Goal: Information Seeking & Learning: Learn about a topic

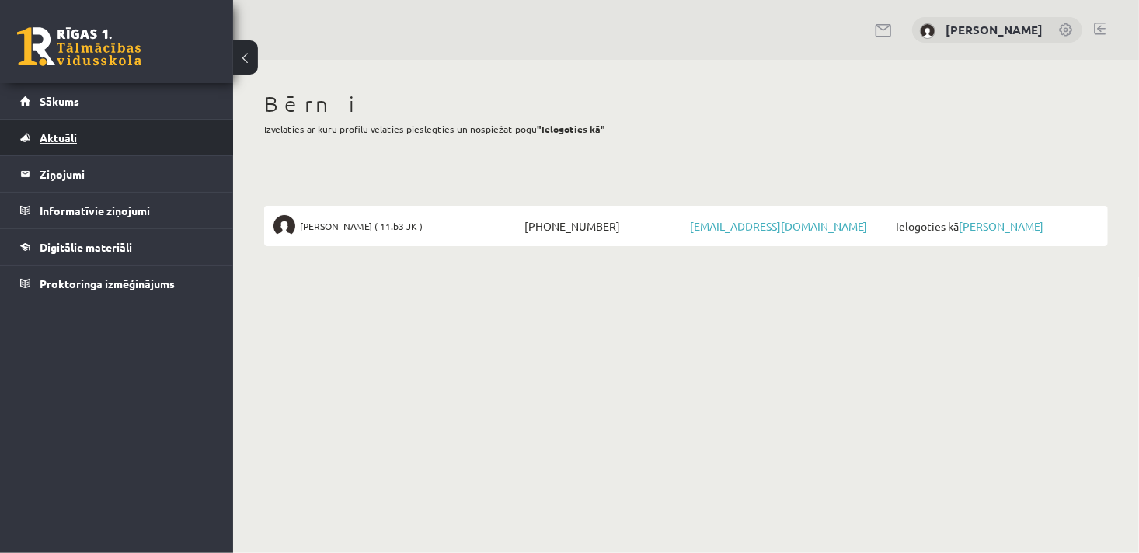
click at [76, 137] on span "Aktuāli" at bounding box center [58, 138] width 37 height 14
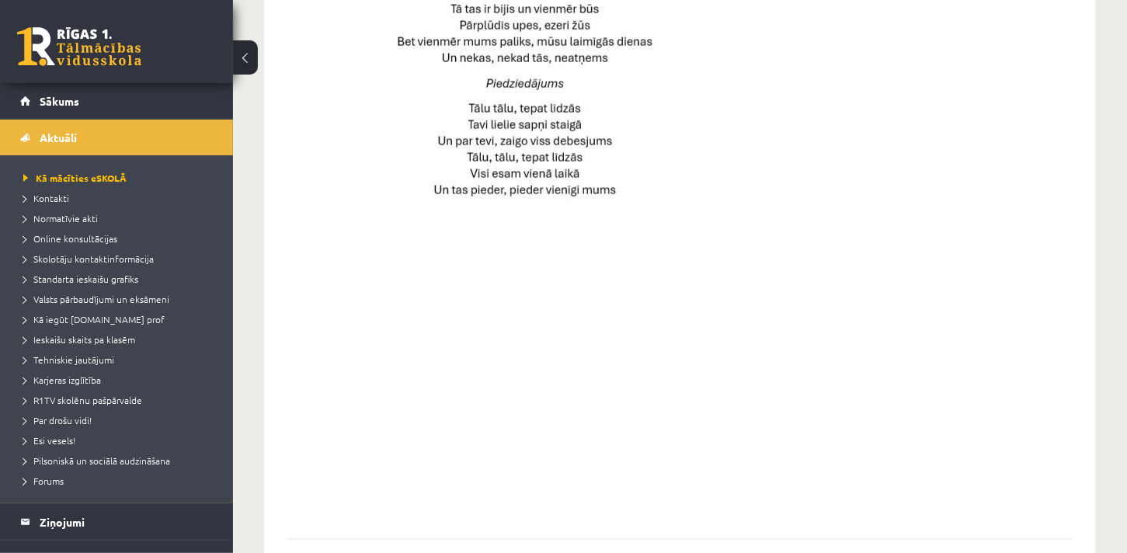
scroll to position [1139, 0]
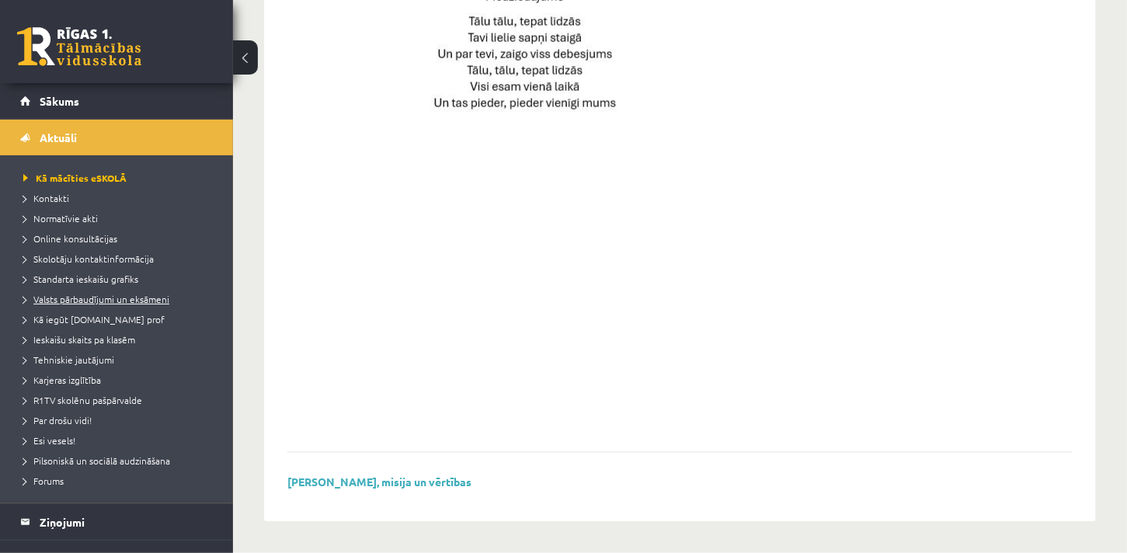
click at [144, 299] on span "Valsts pārbaudījumi un eksāmeni" at bounding box center [96, 299] width 146 height 12
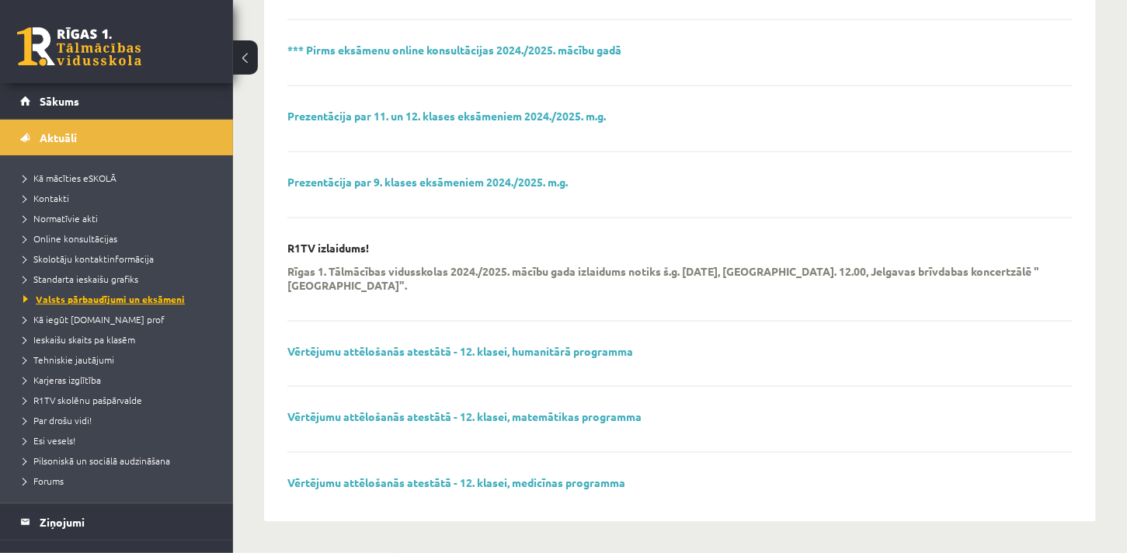
scroll to position [618, 0]
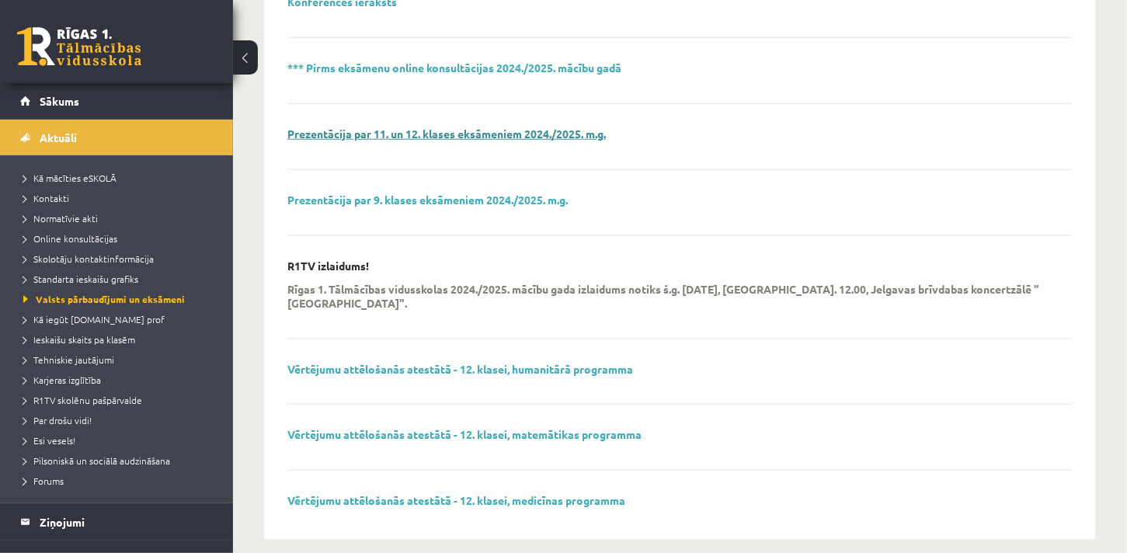
click at [398, 127] on link "Prezentācija par 11. un 12. klases eksāmeniem 2024./2025. m.g." at bounding box center [446, 134] width 318 height 14
click at [121, 277] on span "Standarta ieskaišu grafiks" at bounding box center [80, 279] width 115 height 12
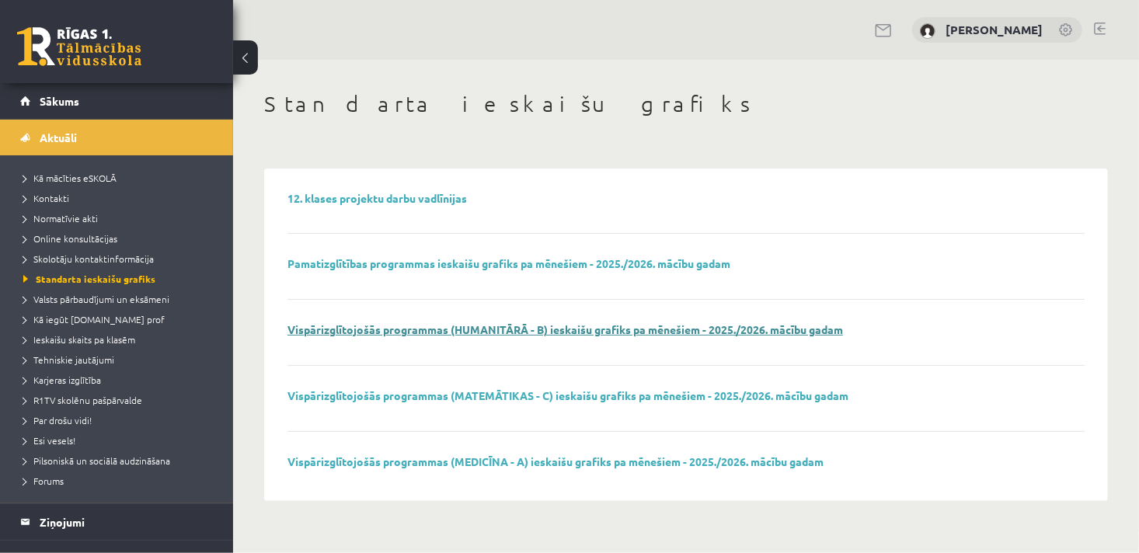
click at [423, 326] on link "Vispārizglītojošās programmas (HUMANITĀRĀ - B) ieskaišu grafiks pa mēnešiem - 2…" at bounding box center [564, 329] width 555 height 14
click at [116, 339] on span "Ieskaišu skaits pa klasēm" at bounding box center [79, 339] width 112 height 12
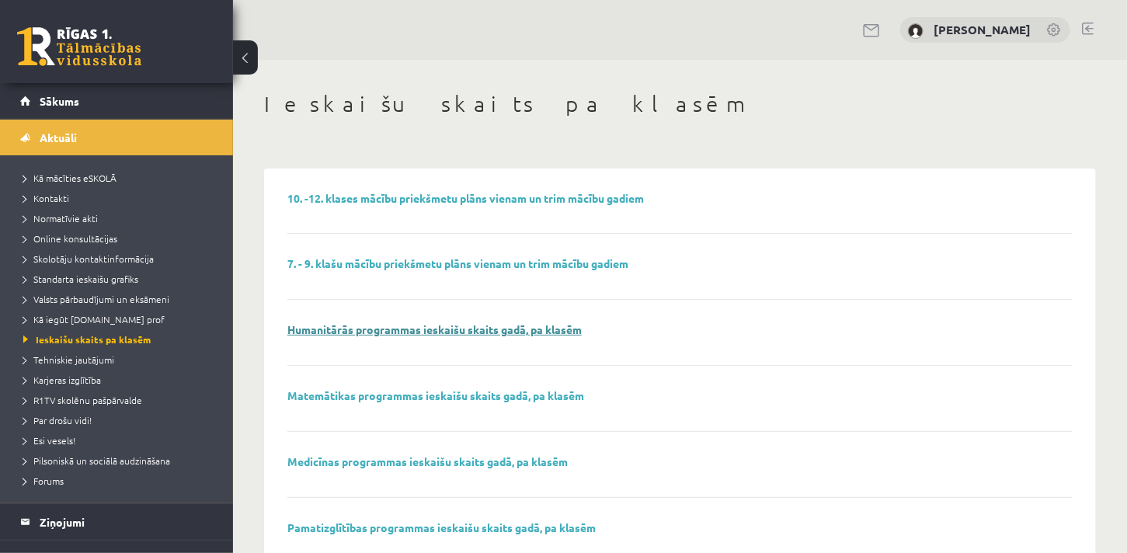
click at [375, 329] on link "Humanitārās programmas ieskaišu skaits gadā, pa klasēm" at bounding box center [434, 329] width 294 height 14
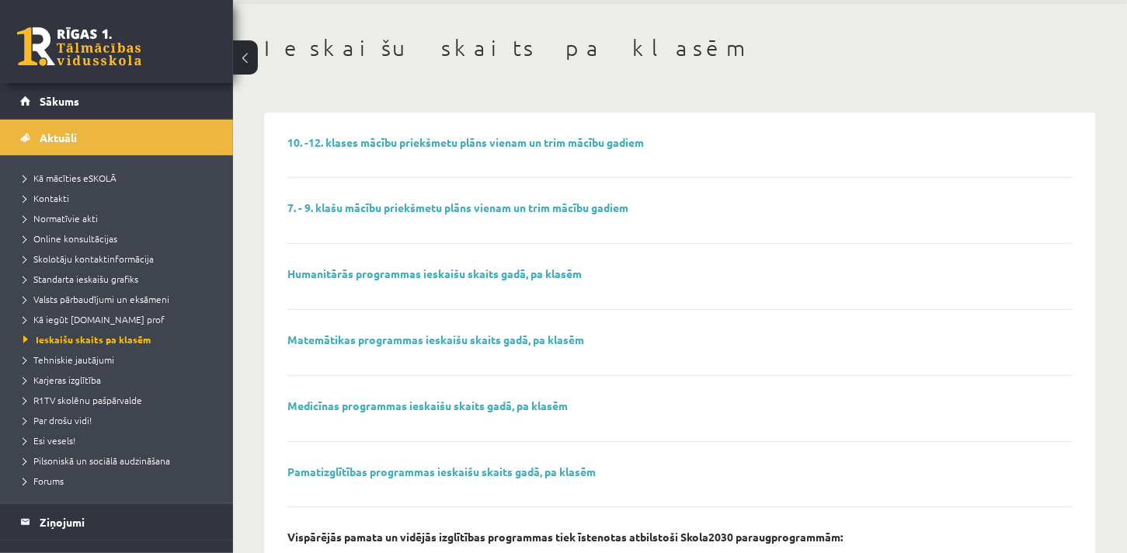
scroll to position [137, 0]
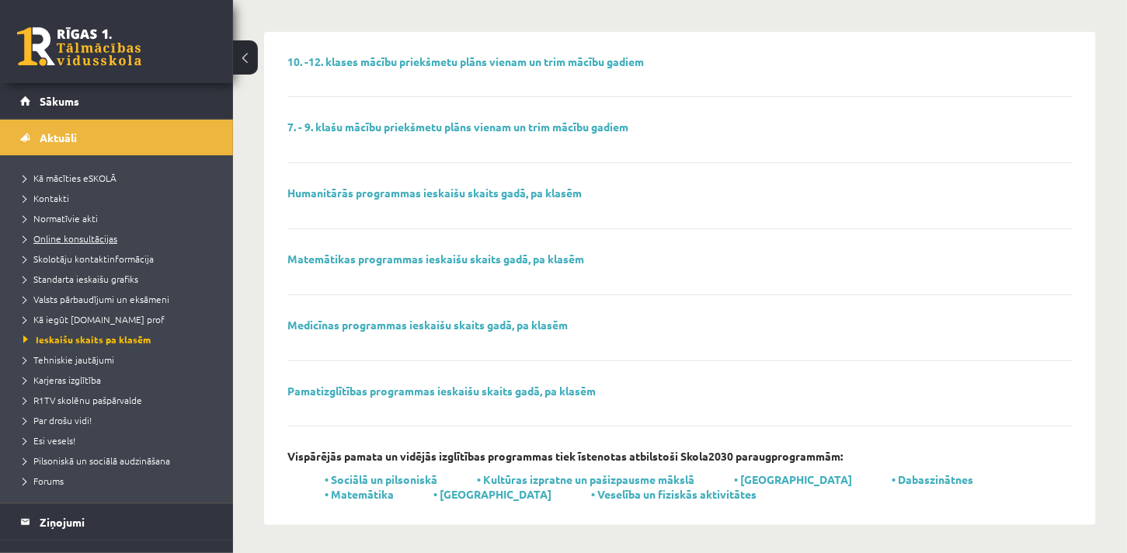
click at [107, 236] on span "Online konsultācijas" at bounding box center [70, 238] width 94 height 12
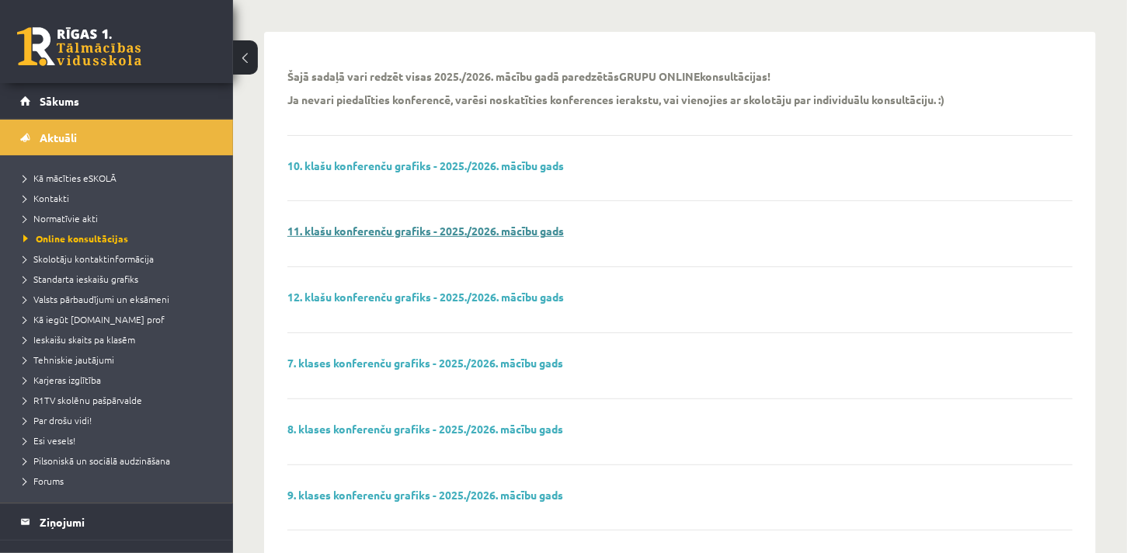
click at [370, 231] on link "11. klašu konferenču grafiks - 2025./2026. mācību gads" at bounding box center [425, 231] width 277 height 14
click at [117, 276] on span "Standarta ieskaišu grafiks" at bounding box center [80, 279] width 115 height 12
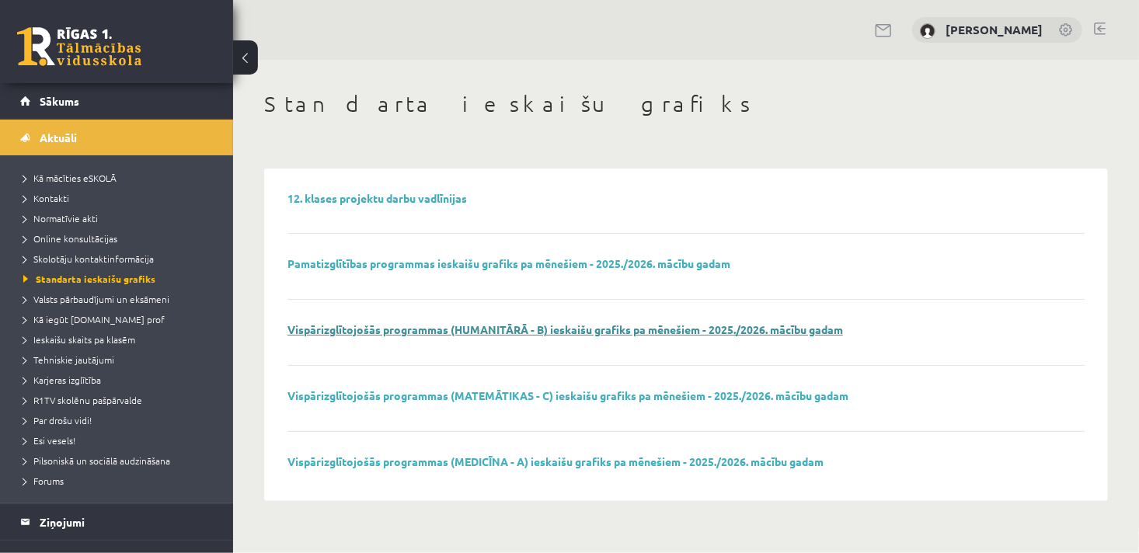
click at [383, 328] on link "Vispārizglītojošās programmas (HUMANITĀRĀ - B) ieskaišu grafiks pa mēnešiem - 2…" at bounding box center [564, 329] width 555 height 14
click at [1097, 23] on link at bounding box center [1100, 29] width 12 height 12
